Goal: Task Accomplishment & Management: Manage account settings

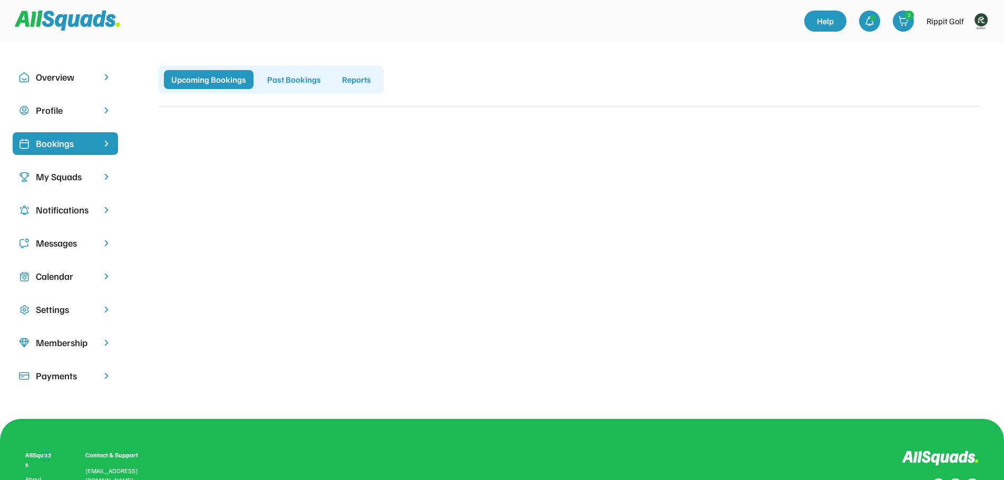
click at [53, 177] on div "My Squads" at bounding box center [65, 177] width 59 height 14
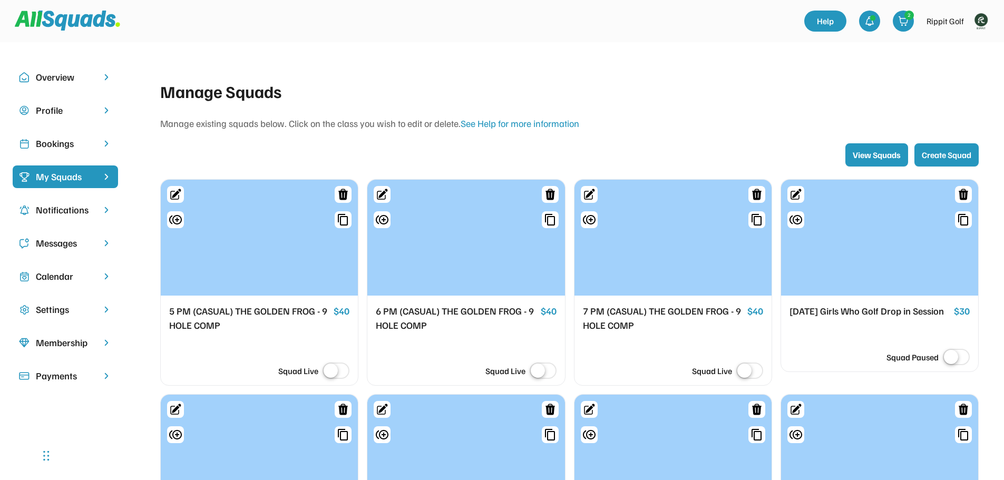
click at [72, 144] on div "Bookings" at bounding box center [65, 144] width 59 height 14
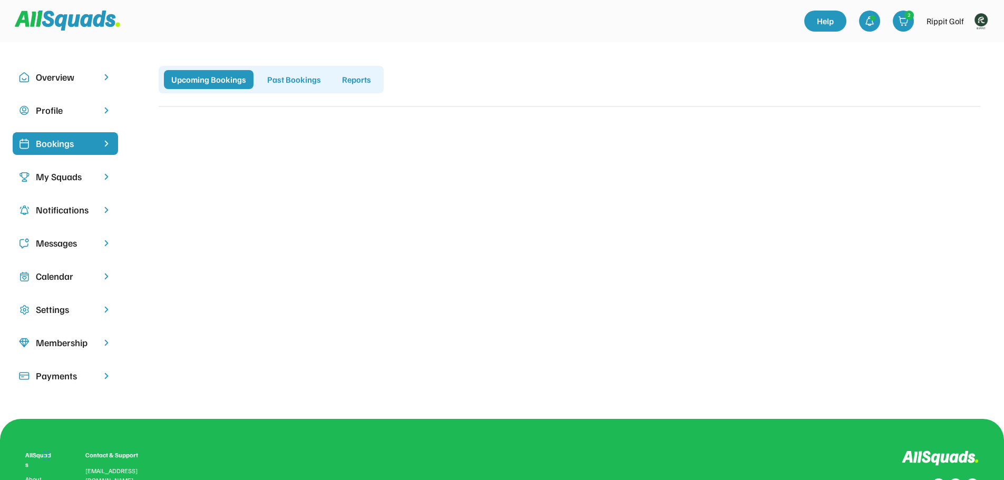
click at [981, 22] on img at bounding box center [981, 21] width 21 height 21
click at [960, 46] on link "Profile" at bounding box center [967, 46] width 62 height 21
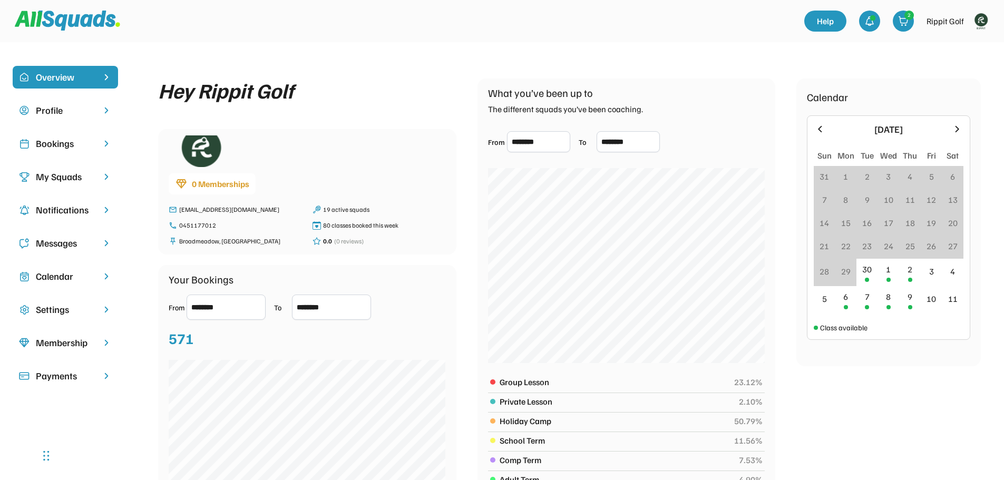
click at [65, 141] on div "Bookings" at bounding box center [65, 144] width 59 height 14
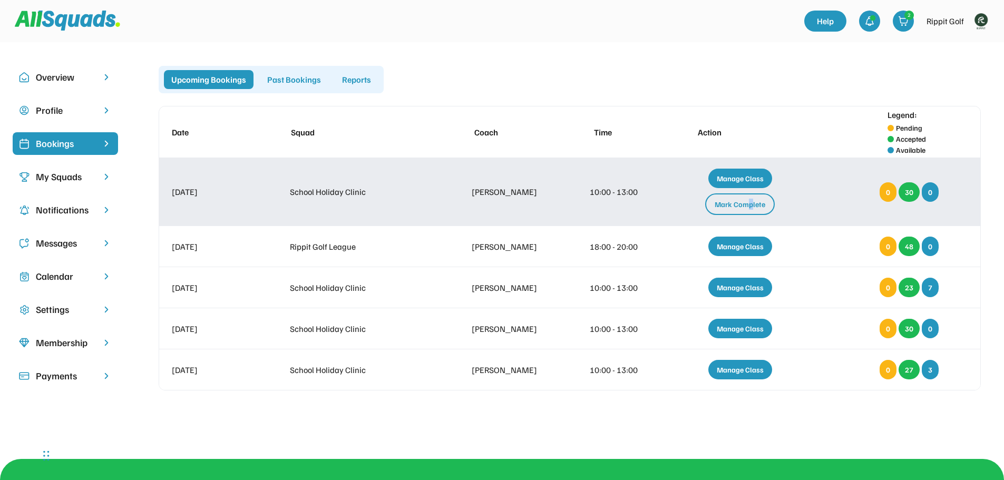
click at [751, 208] on div "Mark Complete" at bounding box center [740, 204] width 70 height 22
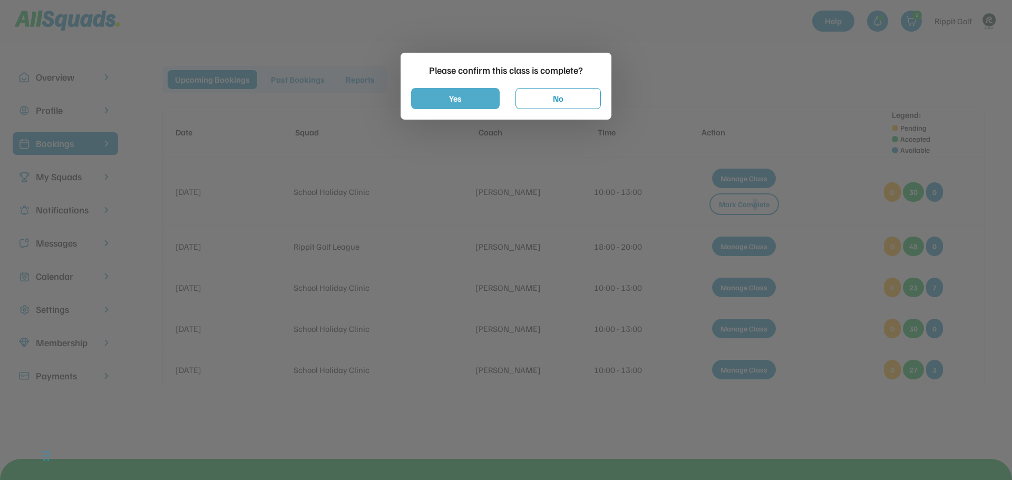
click at [460, 101] on button "Yes" at bounding box center [455, 98] width 89 height 21
